Goal: Task Accomplishment & Management: Manage account settings

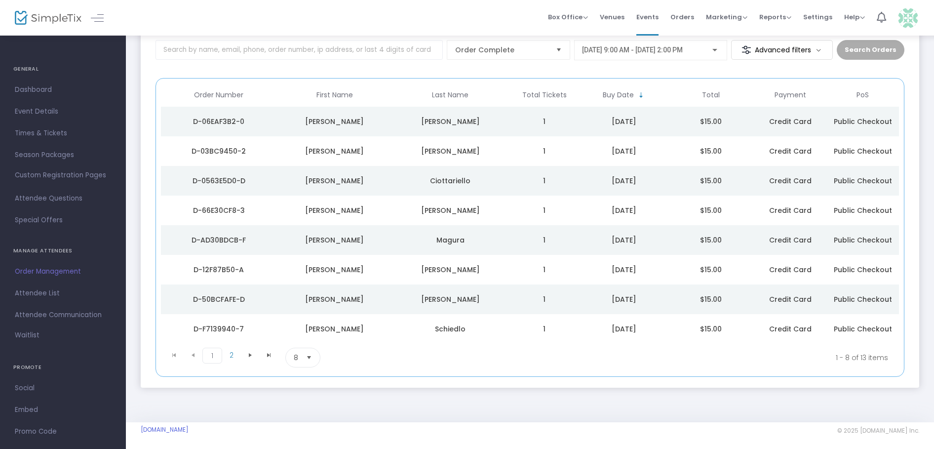
scroll to position [65, 0]
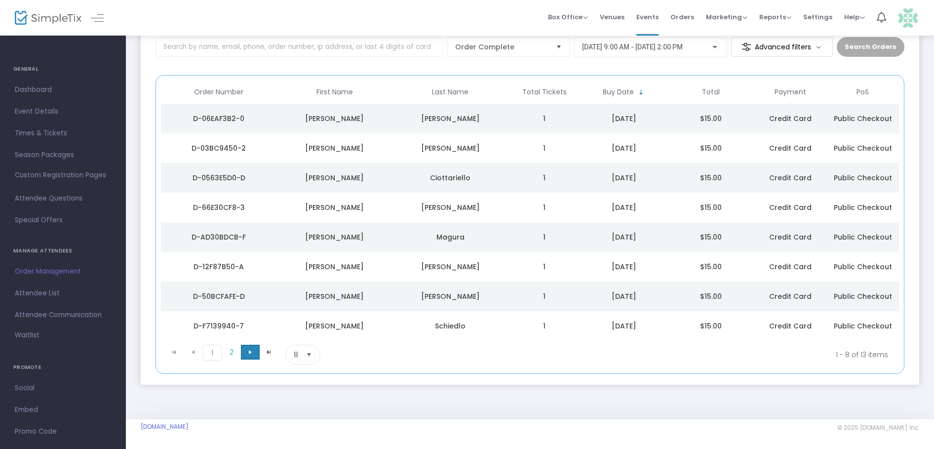
click at [247, 349] on span "Go to the next page" at bounding box center [250, 352] width 8 height 8
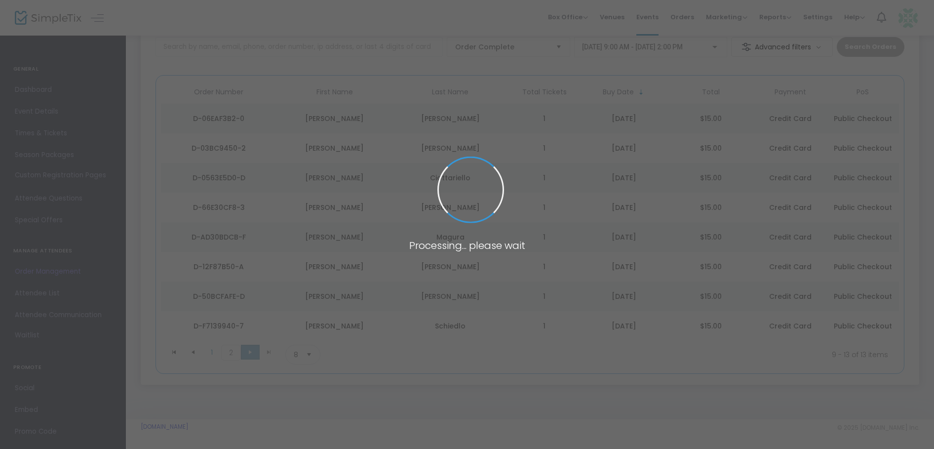
scroll to position [0, 0]
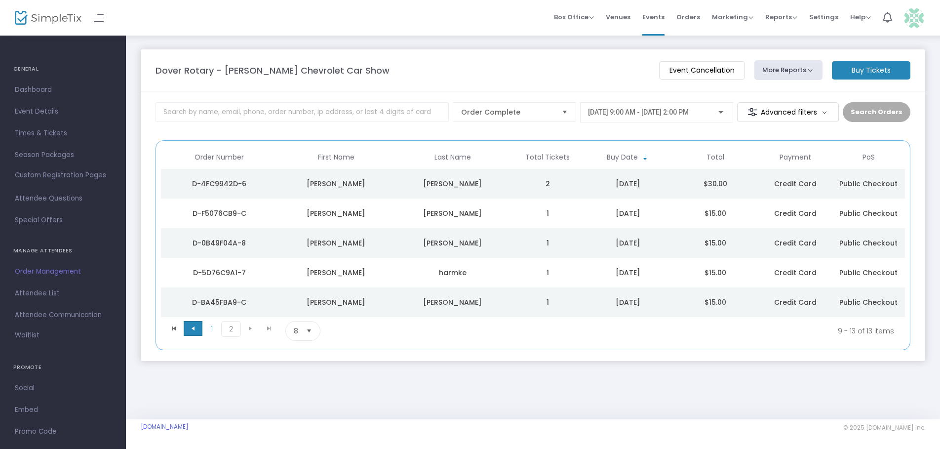
click at [194, 327] on span "Go to the previous page" at bounding box center [193, 328] width 8 height 8
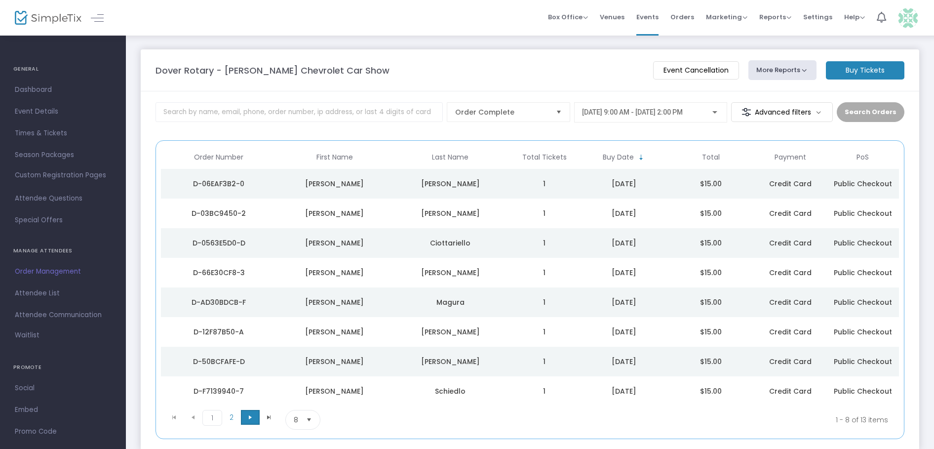
click at [251, 415] on span "Go to the next page" at bounding box center [250, 417] width 8 height 8
